Goal: Information Seeking & Learning: Compare options

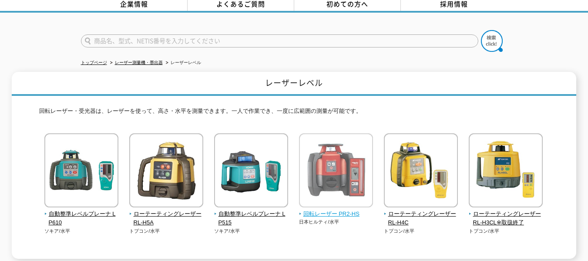
click at [320, 209] on span "回転レーザー PR2-HS" at bounding box center [336, 213] width 74 height 9
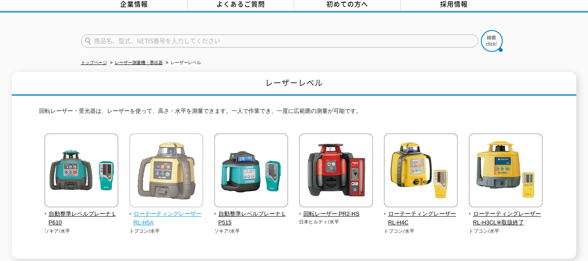
click at [155, 184] on img at bounding box center [166, 171] width 74 height 76
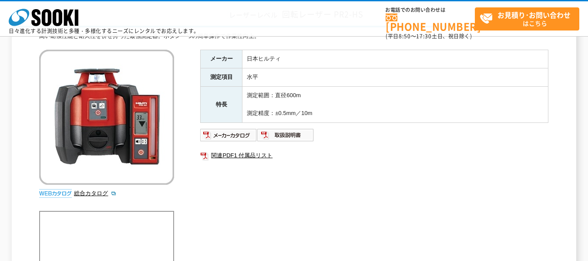
scroll to position [87, 0]
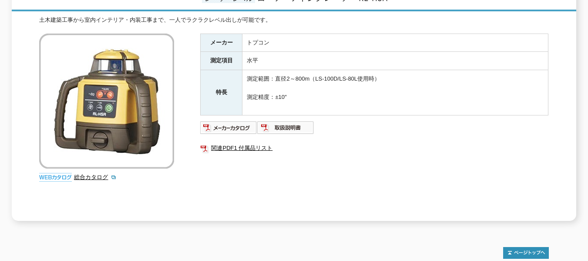
scroll to position [131, 0]
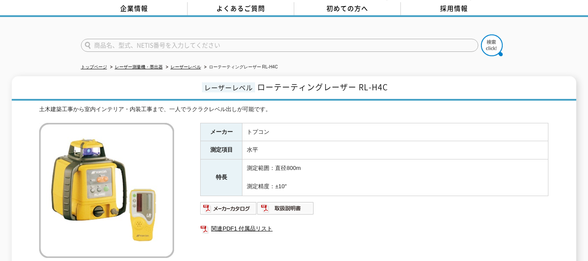
scroll to position [131, 0]
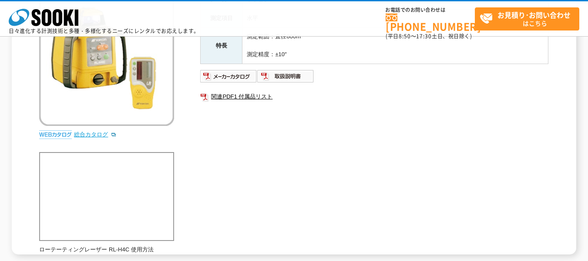
click at [88, 133] on link "総合カタログ" at bounding box center [95, 134] width 43 height 7
